Goal: Task Accomplishment & Management: Use online tool/utility

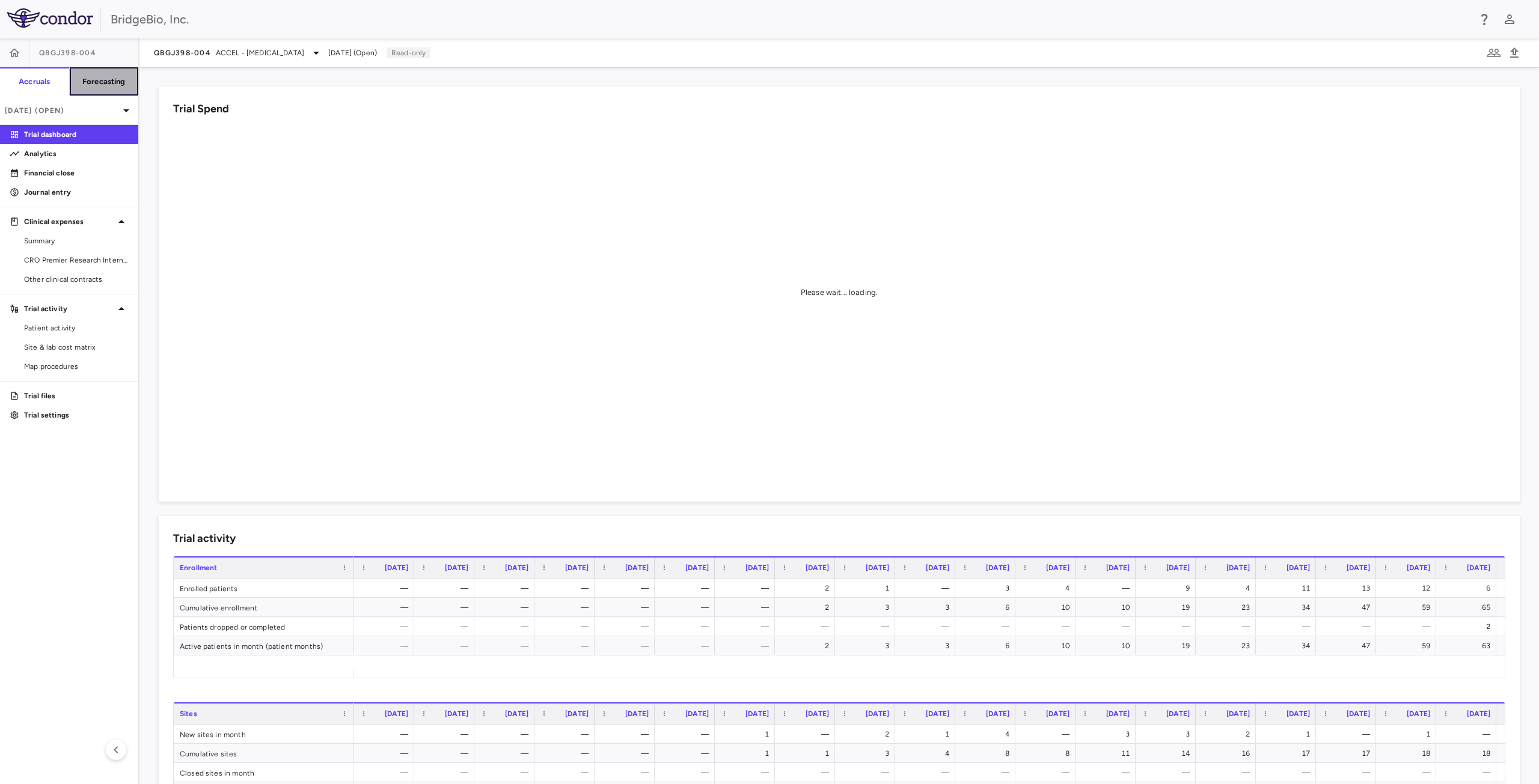
click at [95, 81] on h6 "Forecasting" at bounding box center [104, 82] width 43 height 11
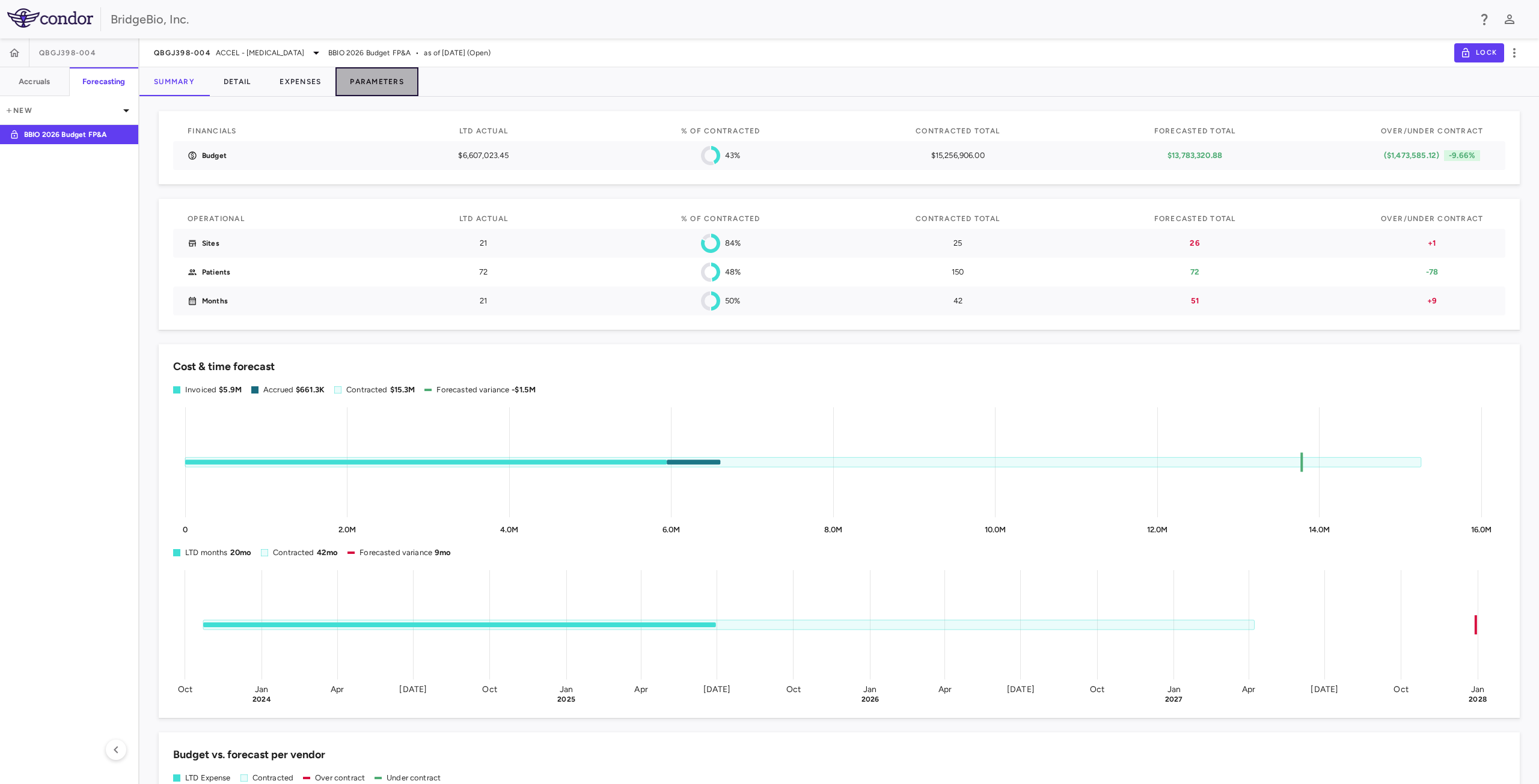
click at [366, 82] on button "Parameters" at bounding box center [377, 81] width 83 height 29
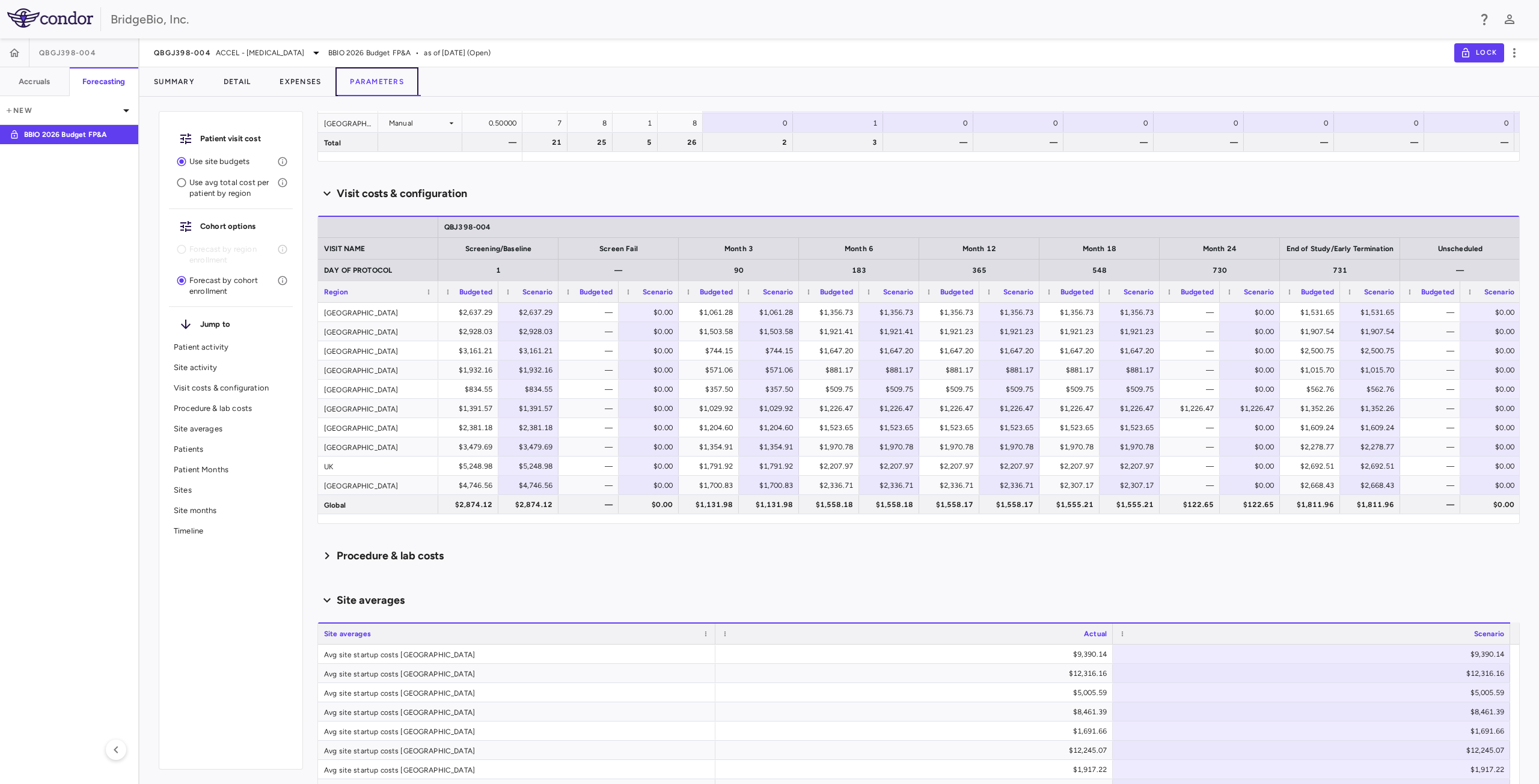
scroll to position [599, 0]
